Goal: Task Accomplishment & Management: Use online tool/utility

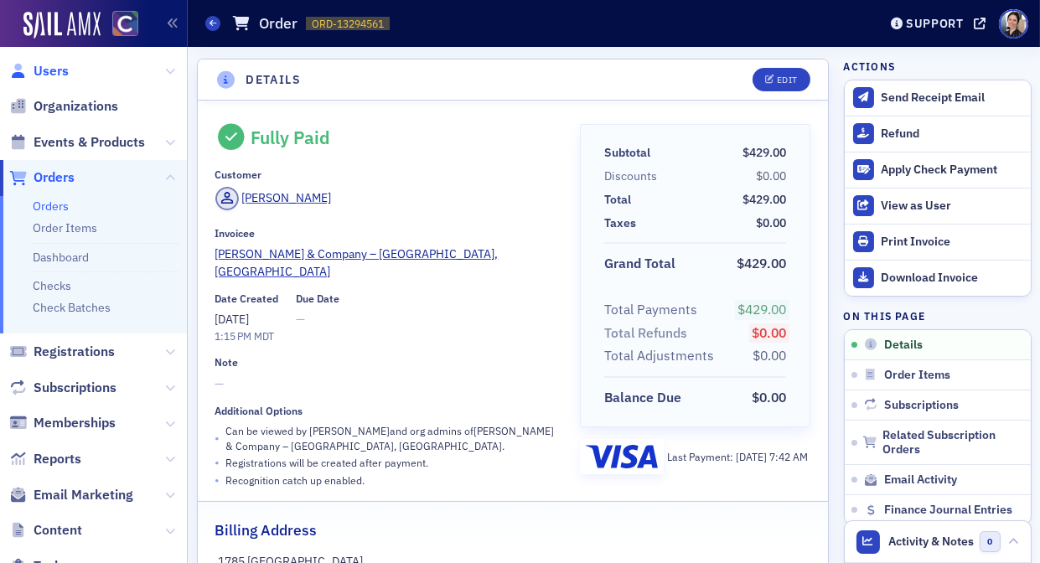
click at [59, 75] on span "Users" at bounding box center [51, 71] width 35 height 18
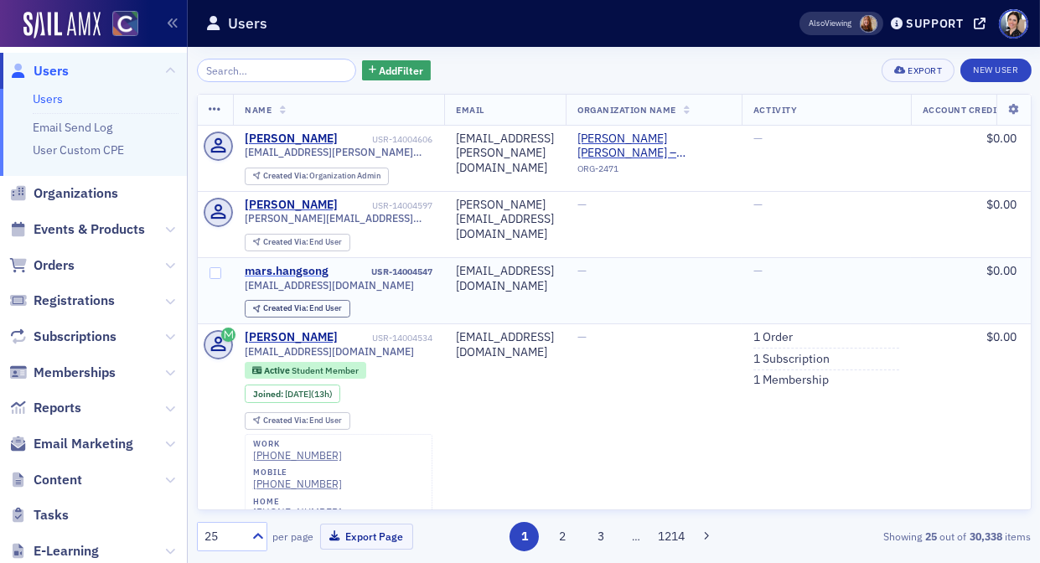
click at [296, 268] on div "mars.hangsong" at bounding box center [287, 271] width 84 height 15
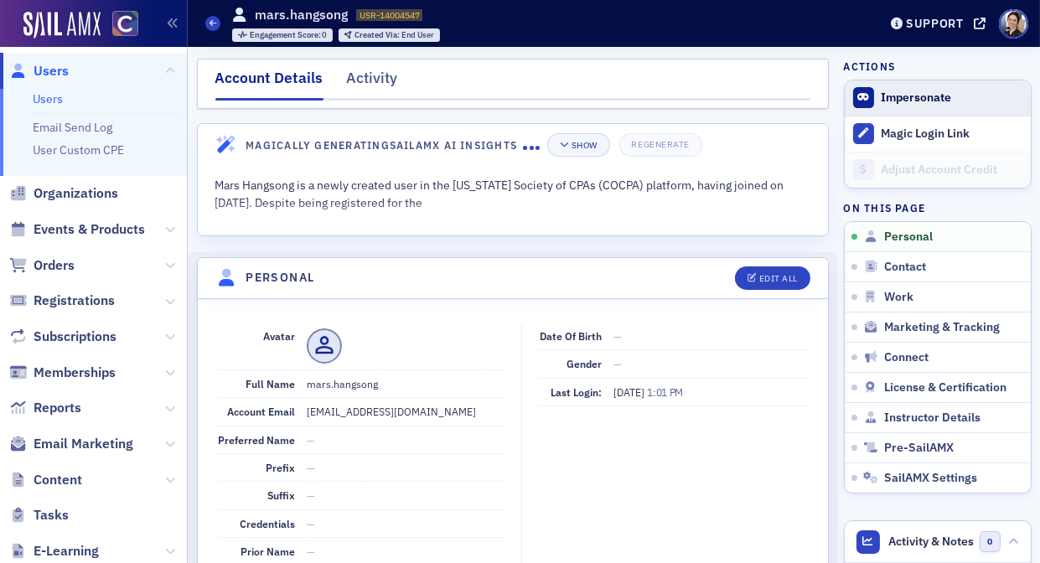
click at [911, 100] on button "Impersonate" at bounding box center [916, 98] width 70 height 15
